Goal: Book appointment/travel/reservation

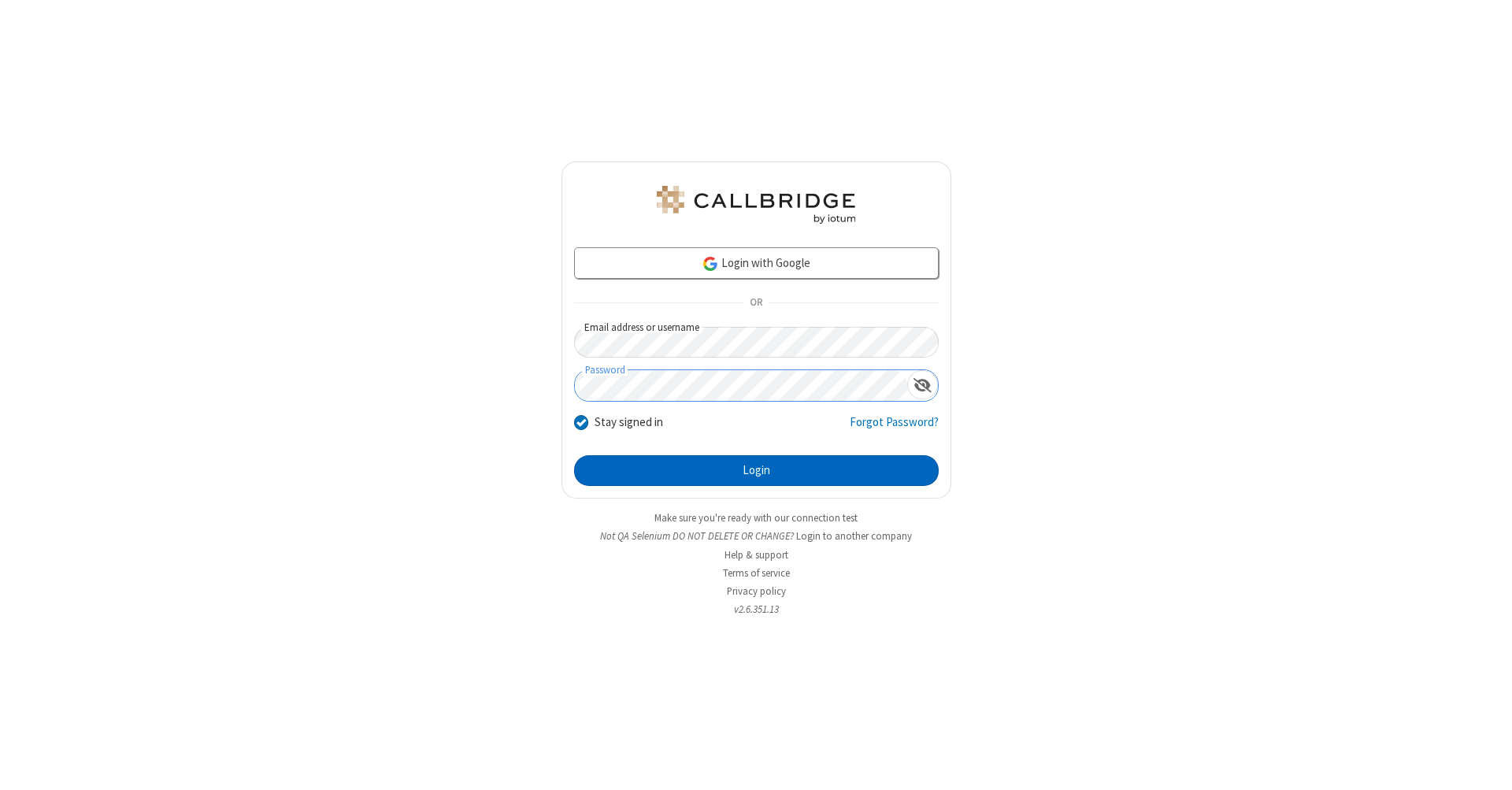
click at [756, 471] on button "Login" at bounding box center [756, 471] width 365 height 31
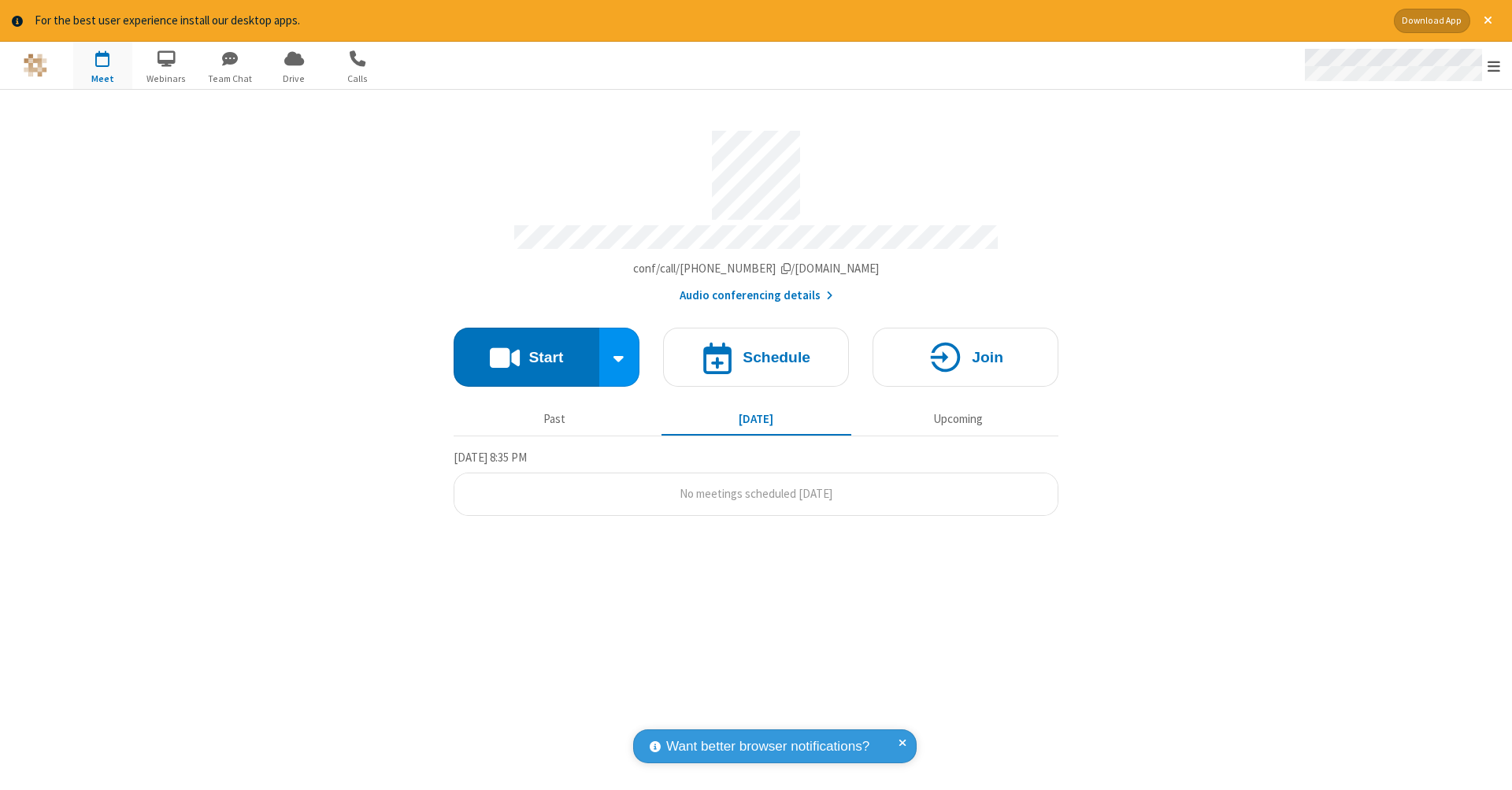
click at [1494, 66] on span "Open menu" at bounding box center [1494, 66] width 13 height 16
click at [102, 65] on span "button" at bounding box center [102, 58] width 59 height 27
click at [756, 350] on h4 "Schedule" at bounding box center [775, 357] width 67 height 15
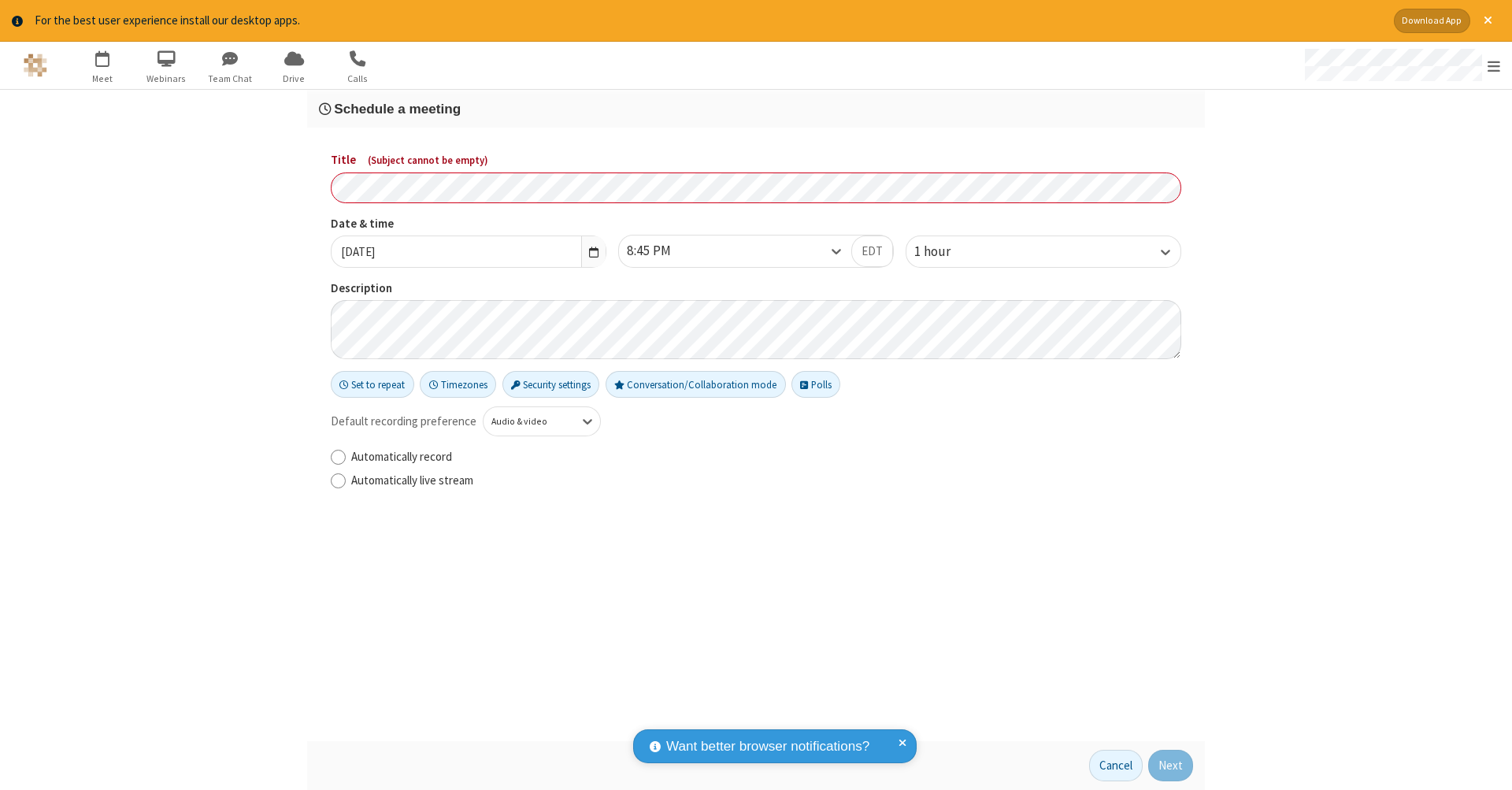
click at [756, 108] on h3 "Schedule a meeting" at bounding box center [755, 109] width 874 height 15
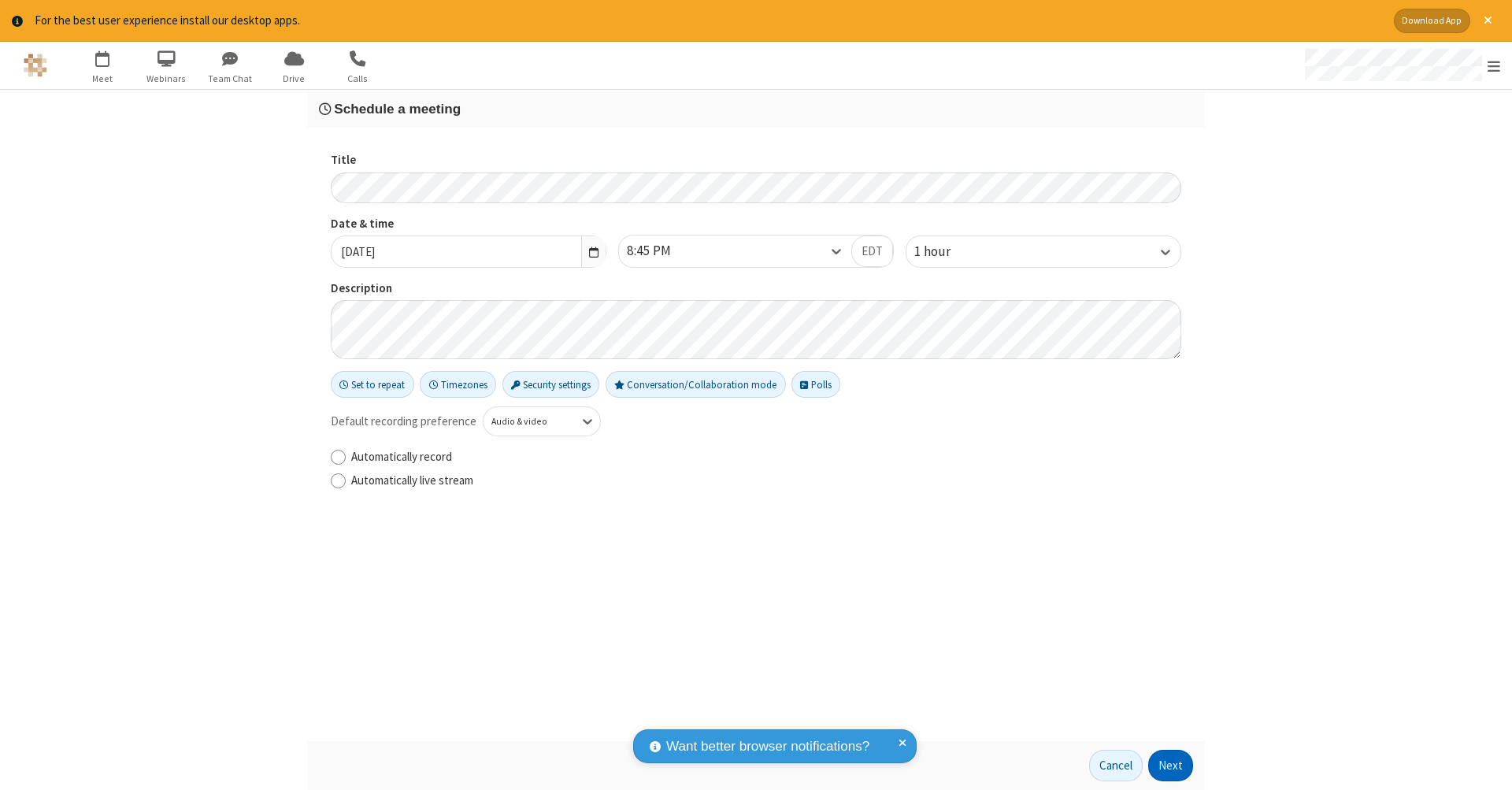
click at [1170, 765] on button "Next" at bounding box center [1170, 765] width 45 height 31
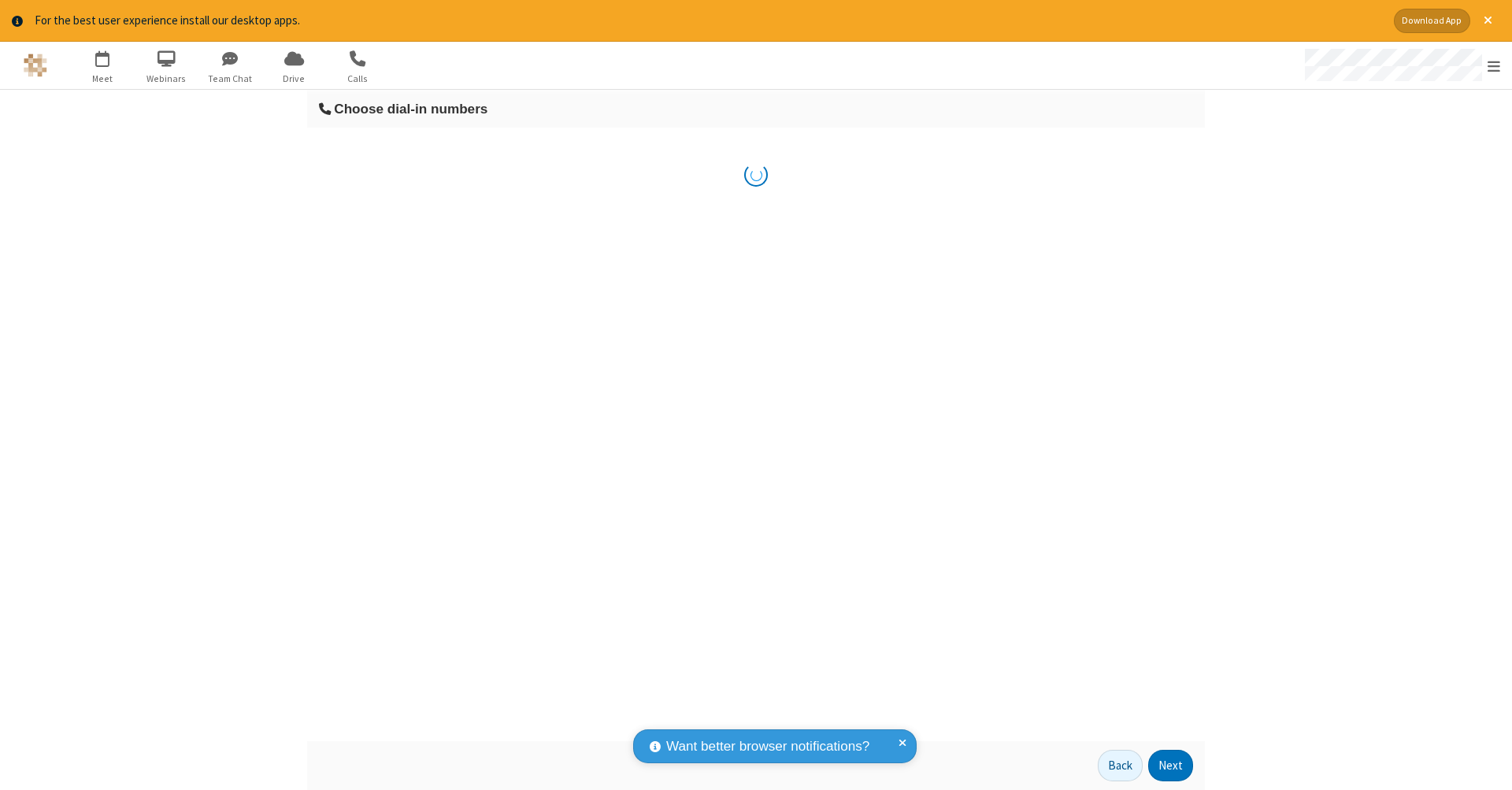
click at [1170, 765] on button "Next" at bounding box center [1170, 765] width 45 height 31
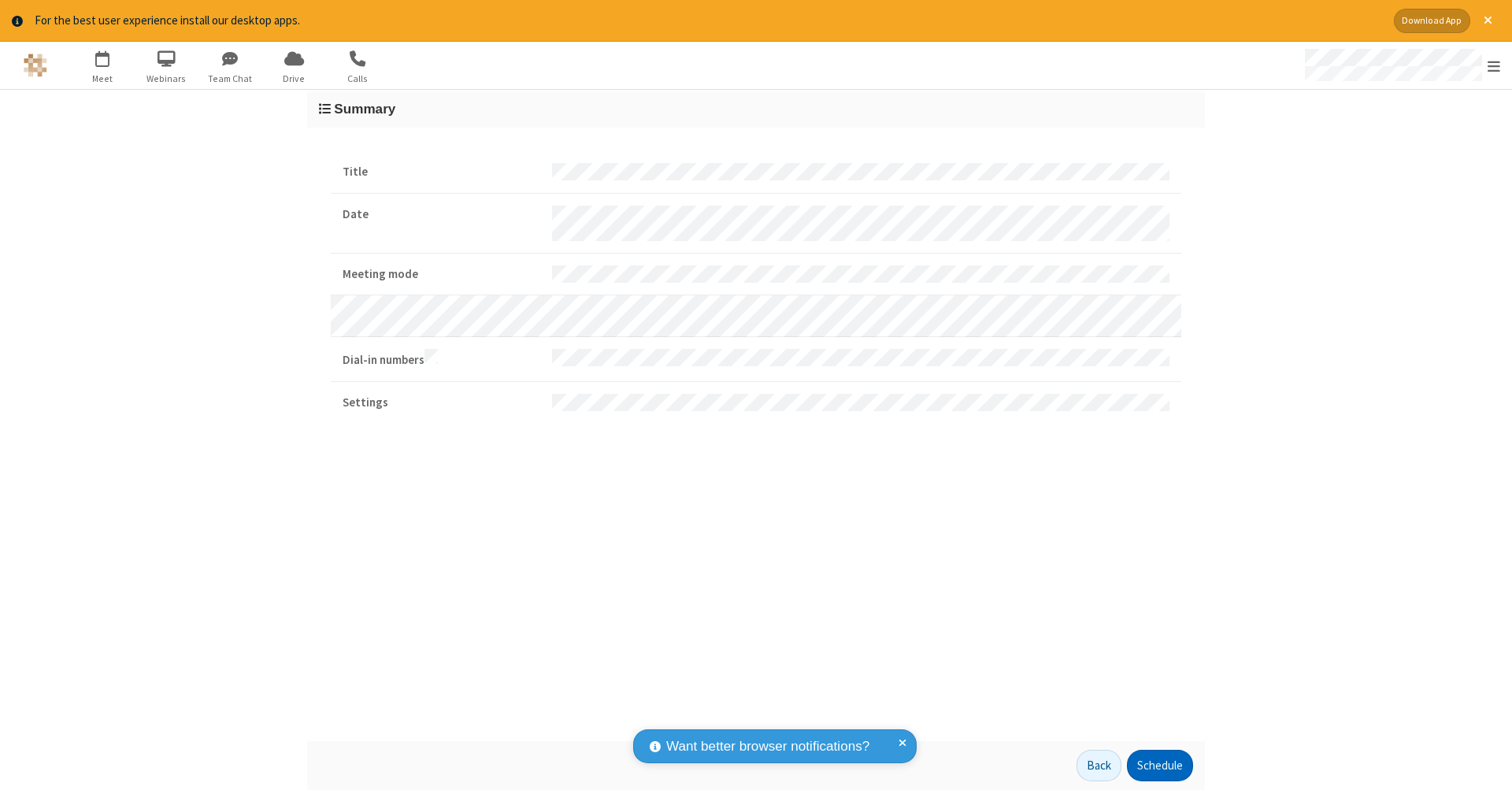
click at [1159, 765] on button "Schedule" at bounding box center [1160, 765] width 66 height 31
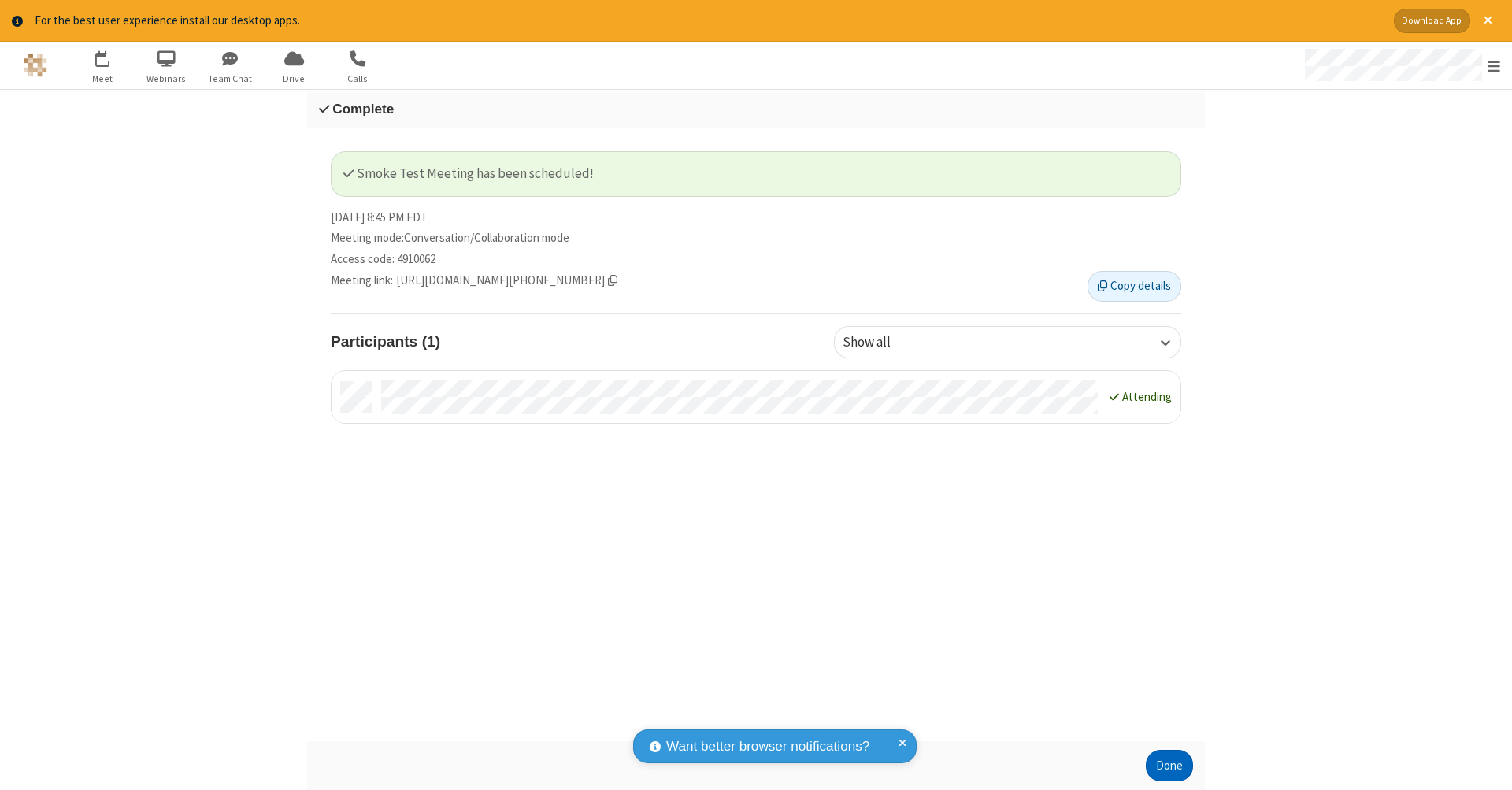
click at [1170, 765] on button "Done" at bounding box center [1169, 765] width 47 height 31
